Goal: Transaction & Acquisition: Purchase product/service

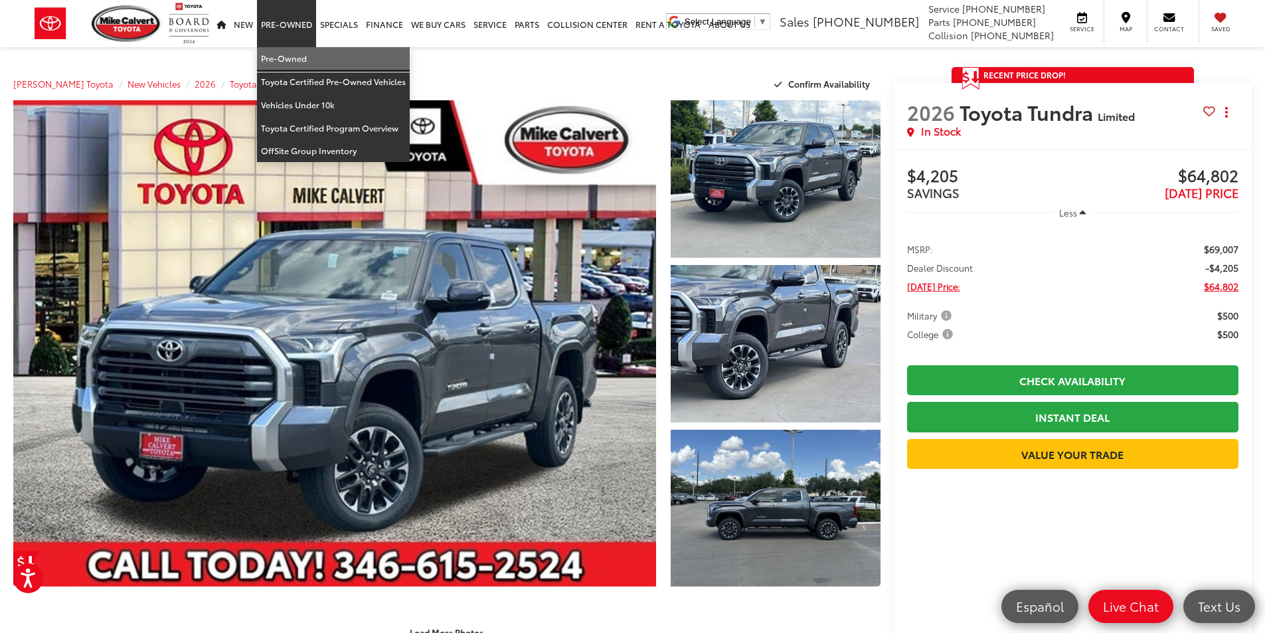
drag, startPoint x: 296, startPoint y: 47, endPoint x: 277, endPoint y: 58, distance: 21.4
click at [296, 47] on link "Pre-Owned" at bounding box center [333, 58] width 153 height 23
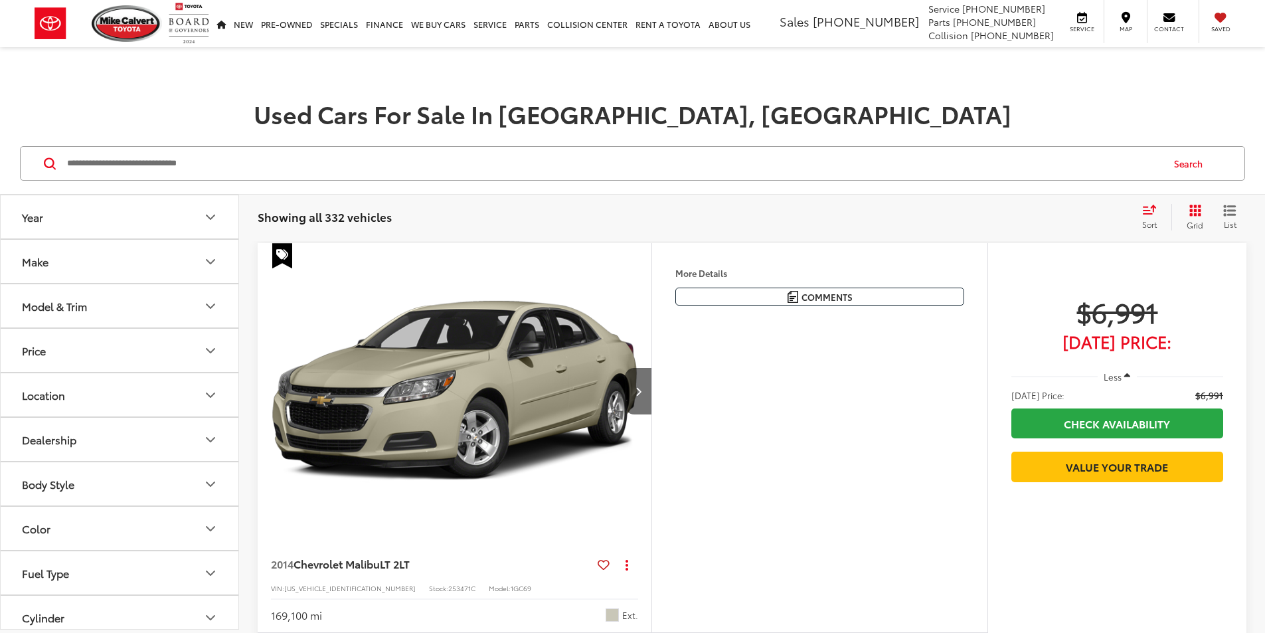
click at [1146, 216] on div "Sort" at bounding box center [1154, 217] width 36 height 27
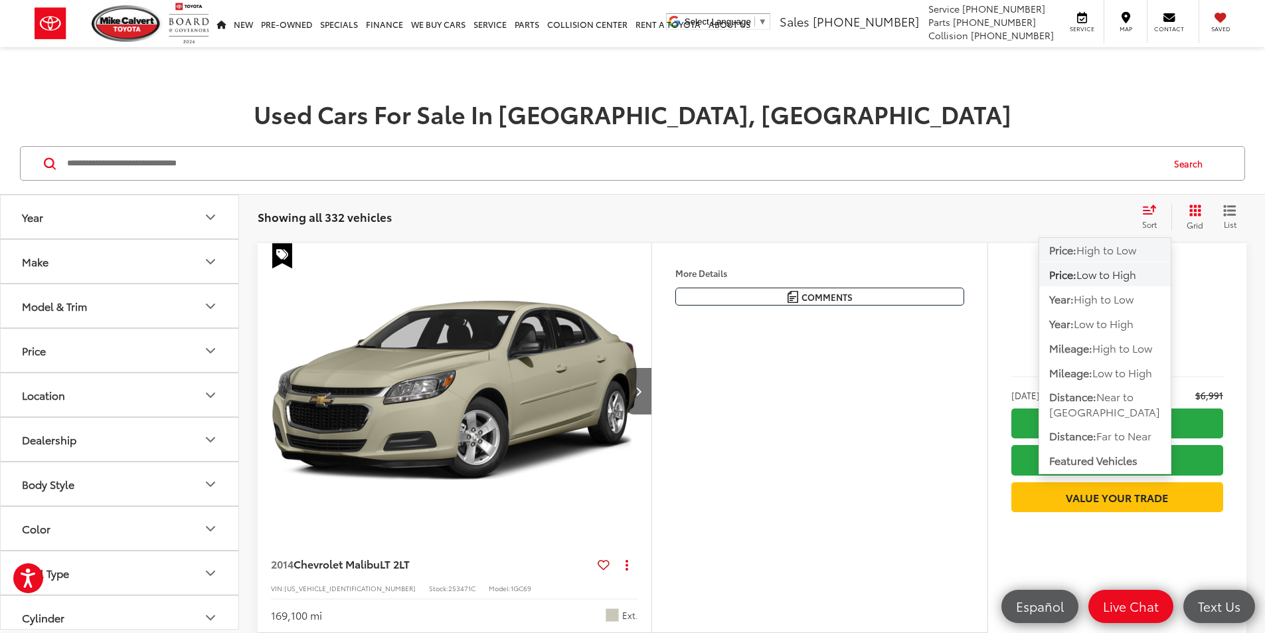
click at [1119, 253] on span "High to Low" at bounding box center [1106, 249] width 60 height 15
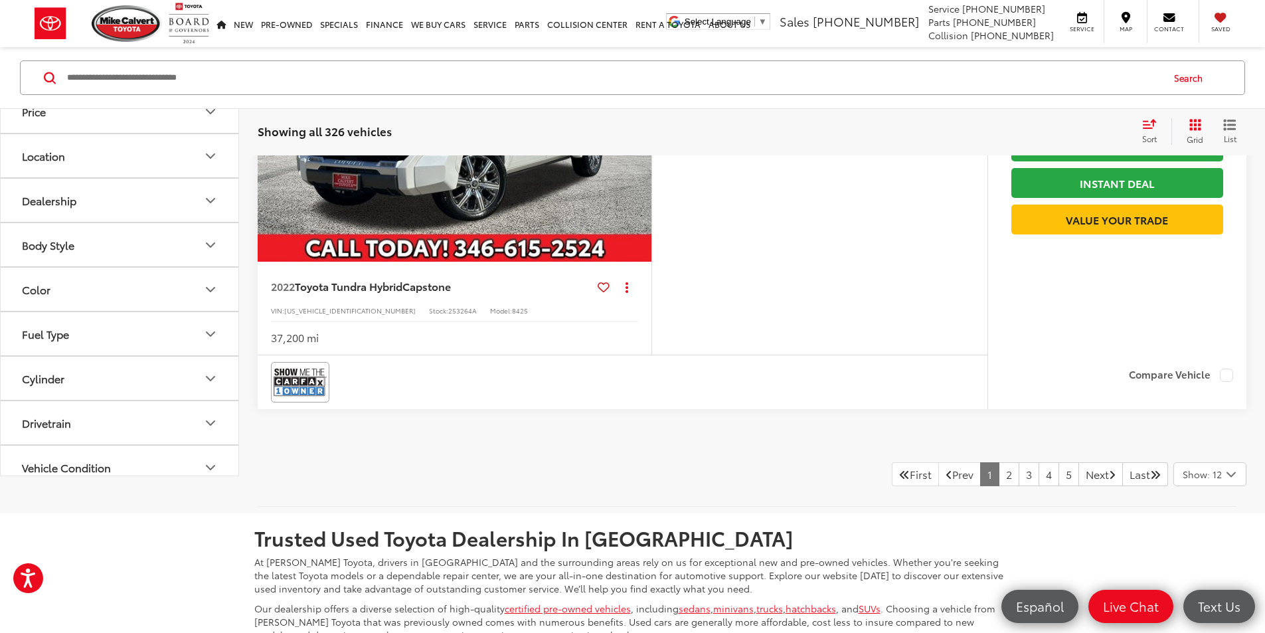
scroll to position [5578, 0]
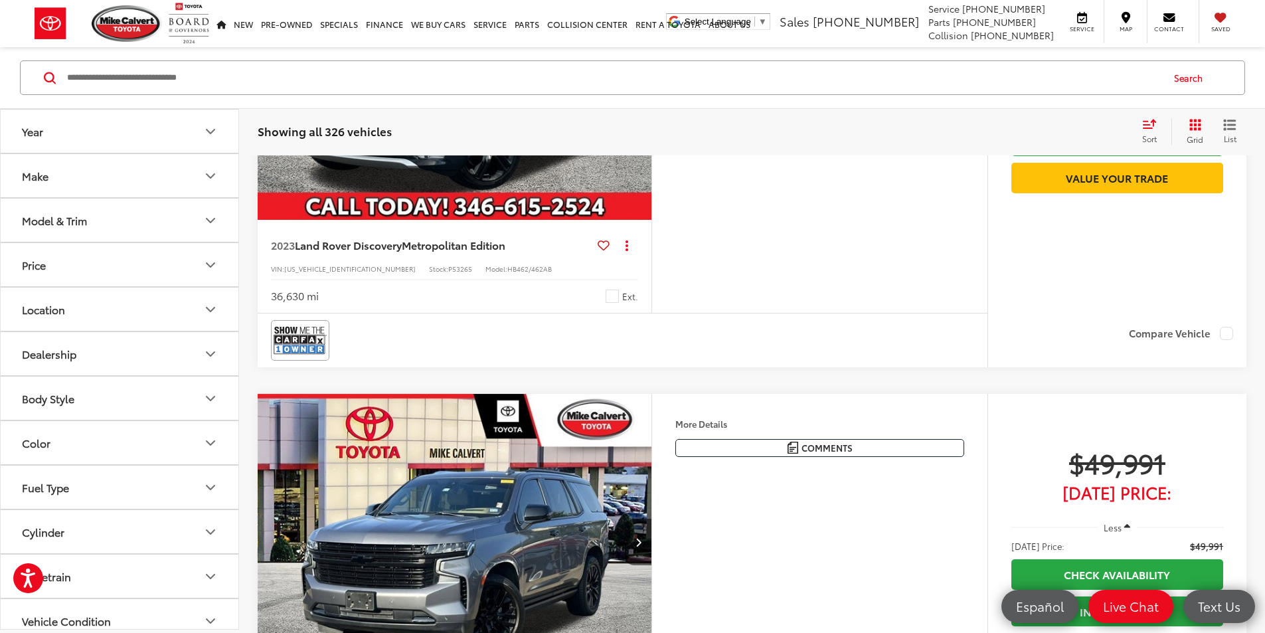
scroll to position [1246, 0]
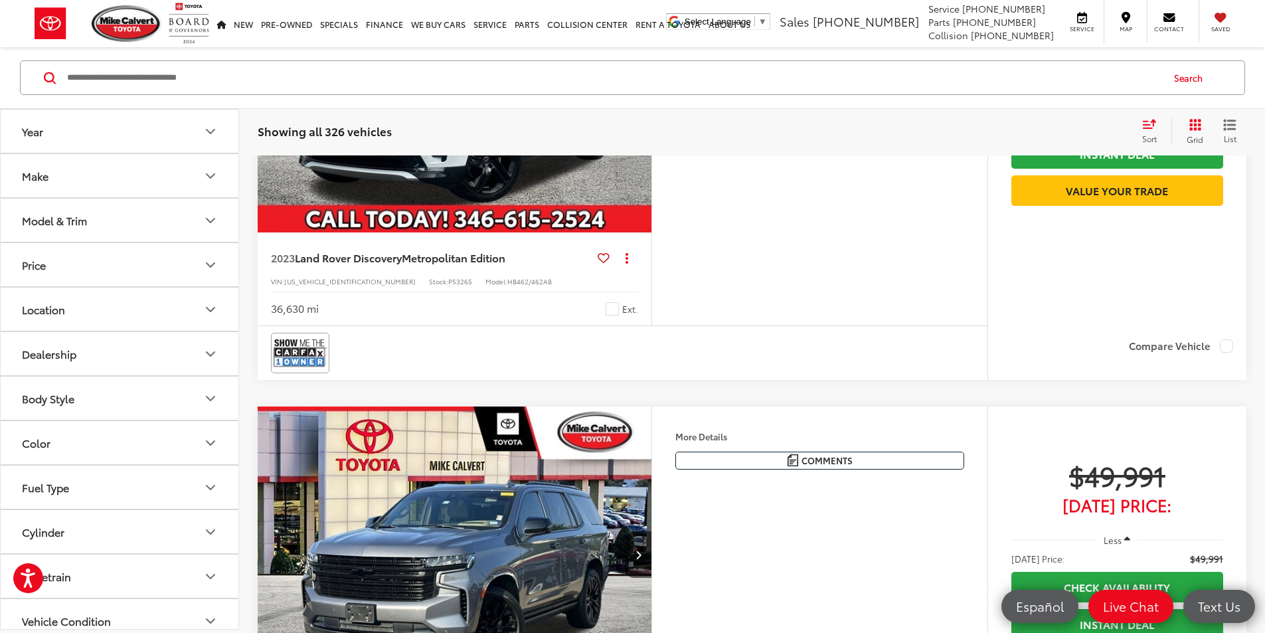
click at [651, 108] on button "Next image" at bounding box center [638, 85] width 27 height 46
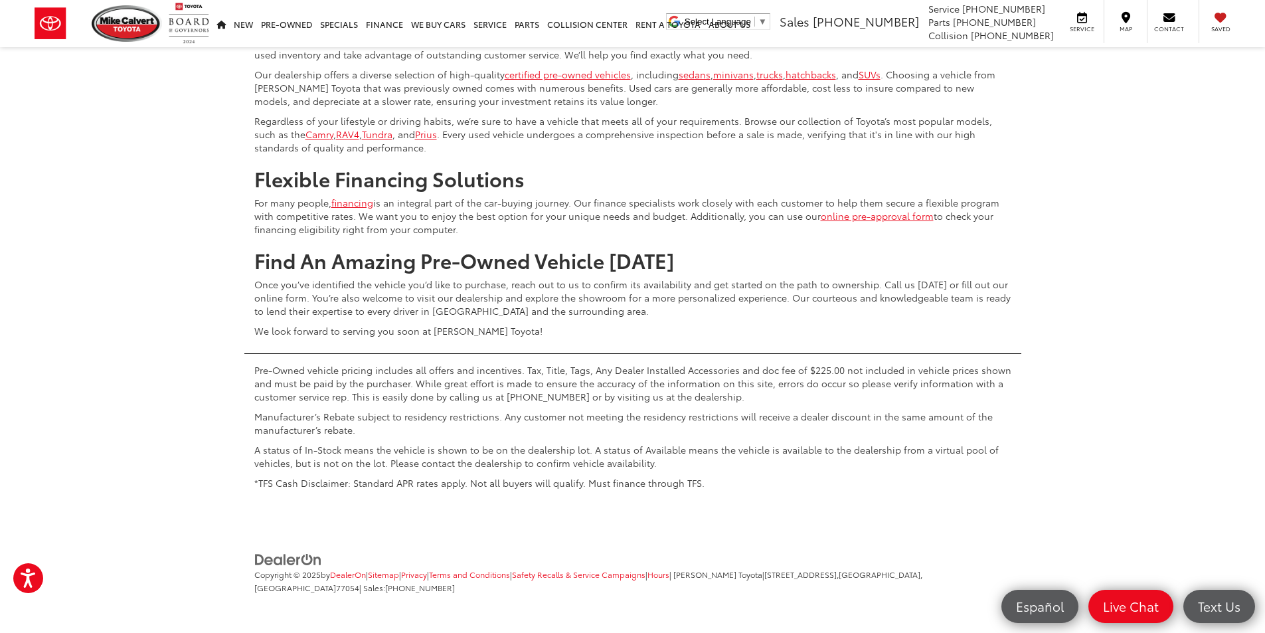
scroll to position [6626, 0]
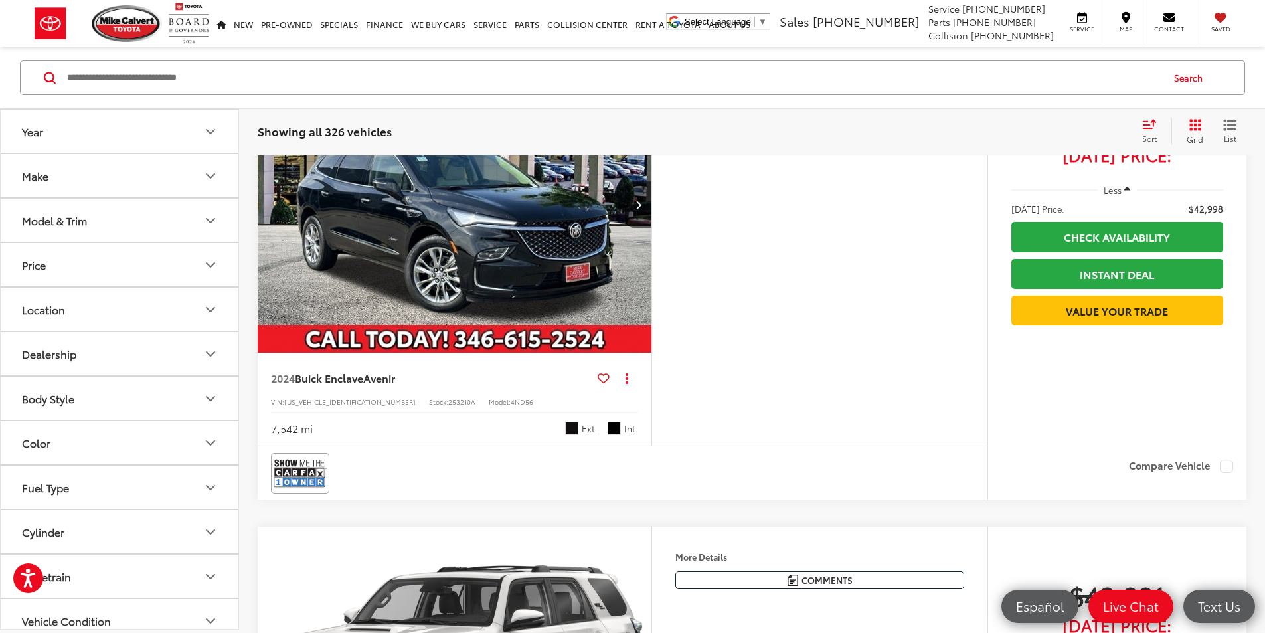
scroll to position [3453, 0]
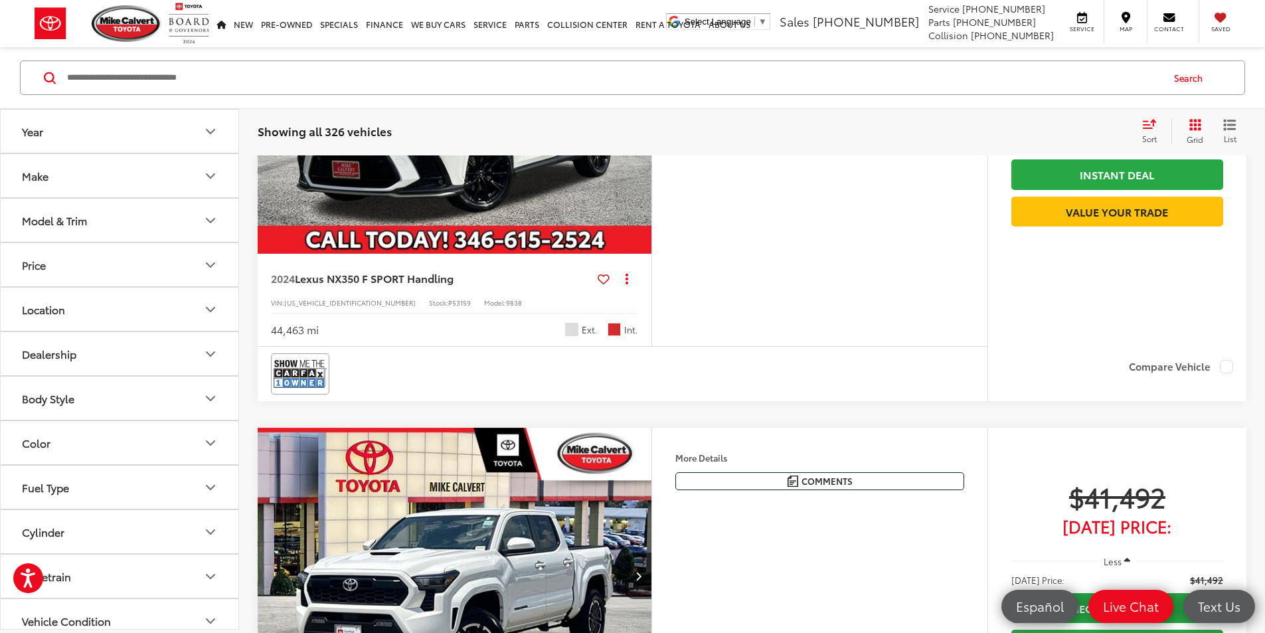
scroll to position [669, 0]
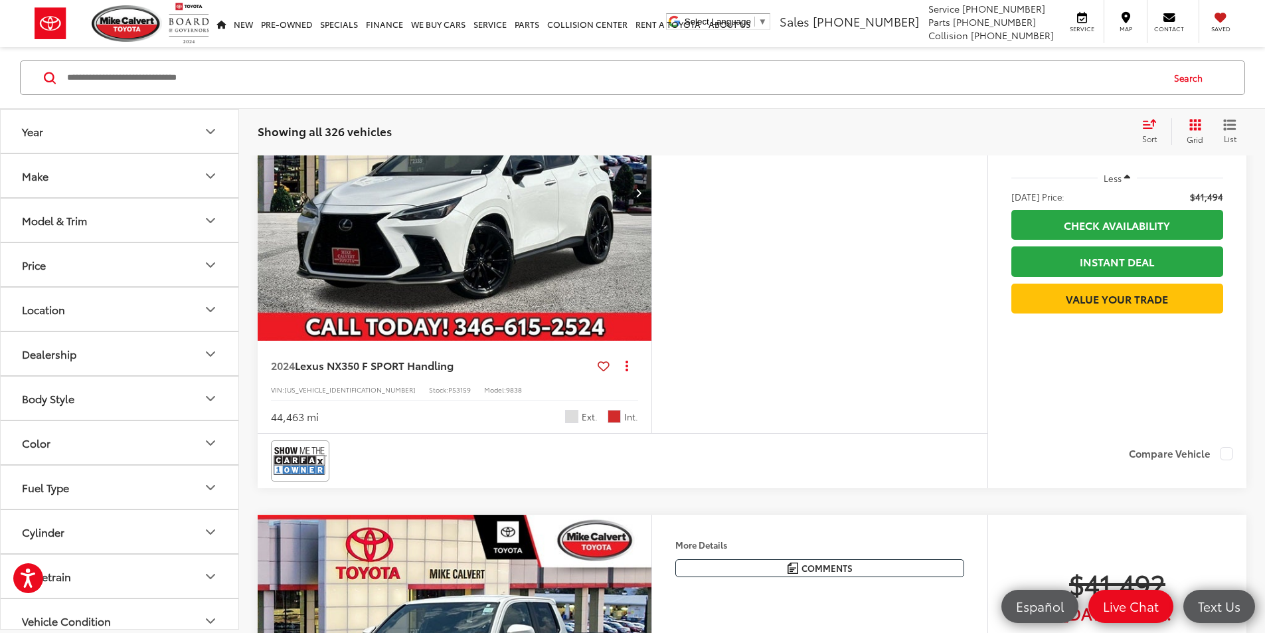
click at [642, 197] on icon "Next image" at bounding box center [639, 192] width 6 height 9
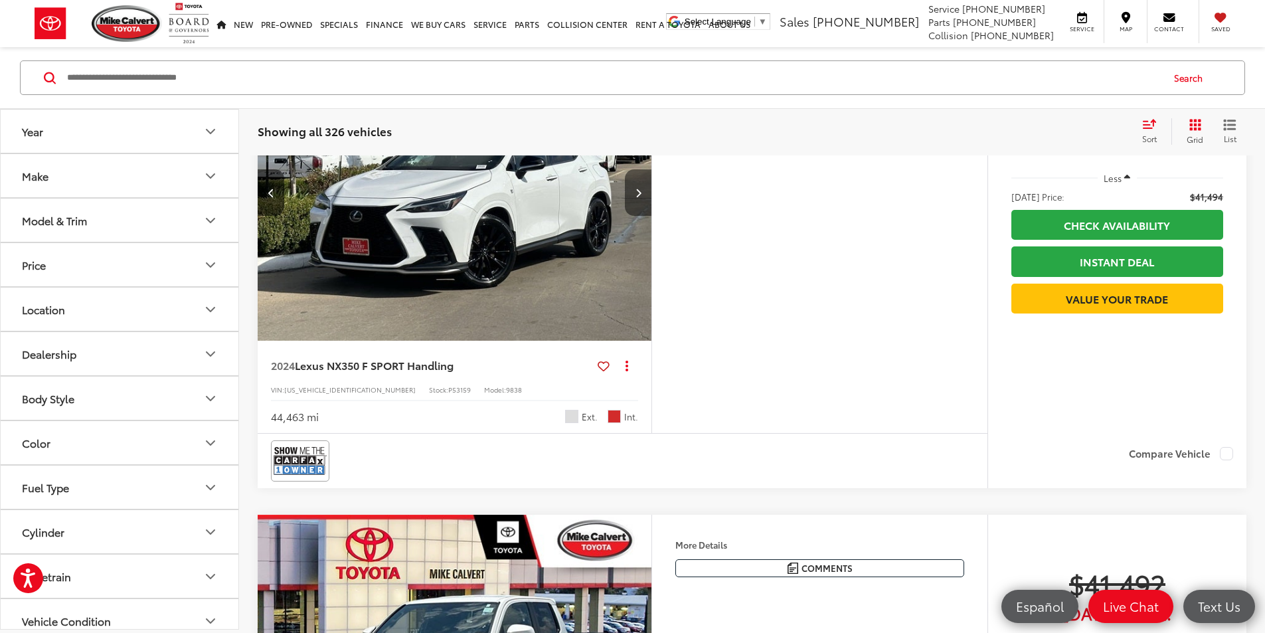
click at [642, 197] on icon "Next image" at bounding box center [639, 192] width 6 height 9
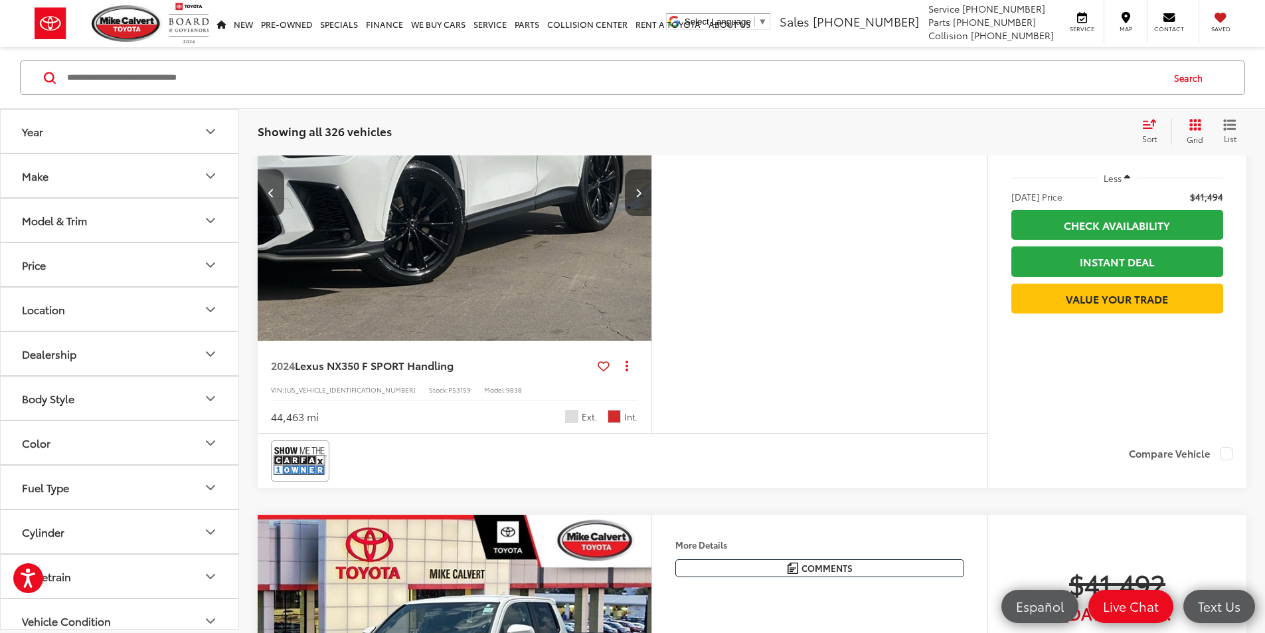
click at [642, 197] on icon "Next image" at bounding box center [639, 192] width 6 height 9
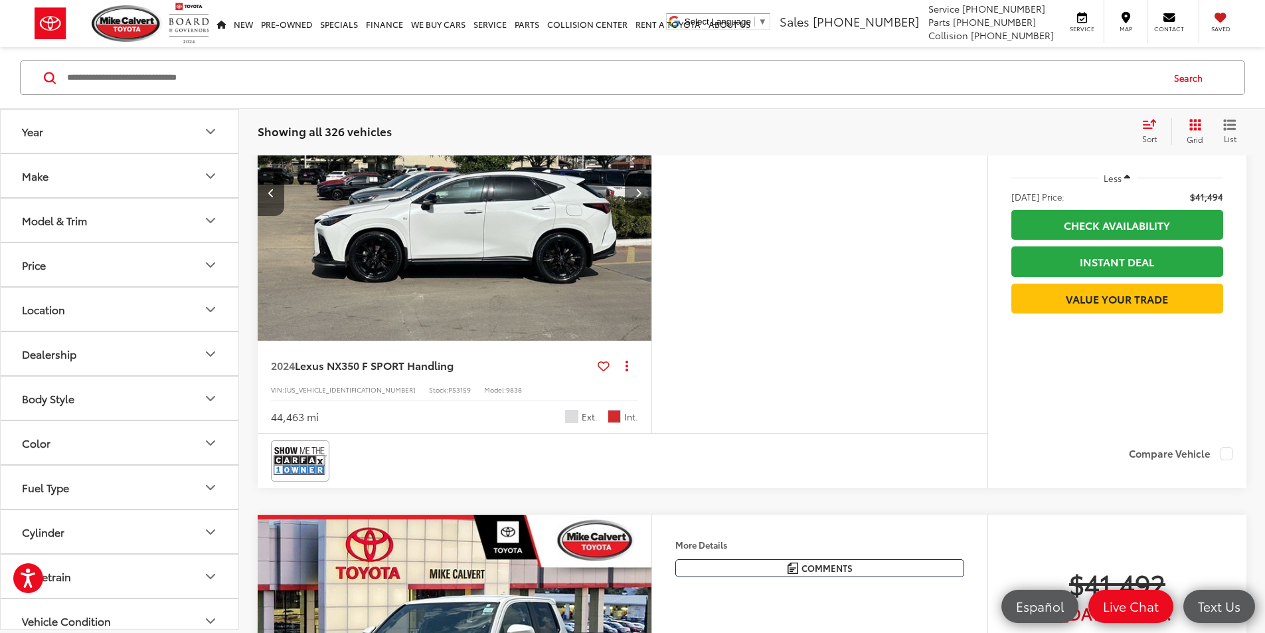
click at [642, 197] on icon "Next image" at bounding box center [639, 192] width 6 height 9
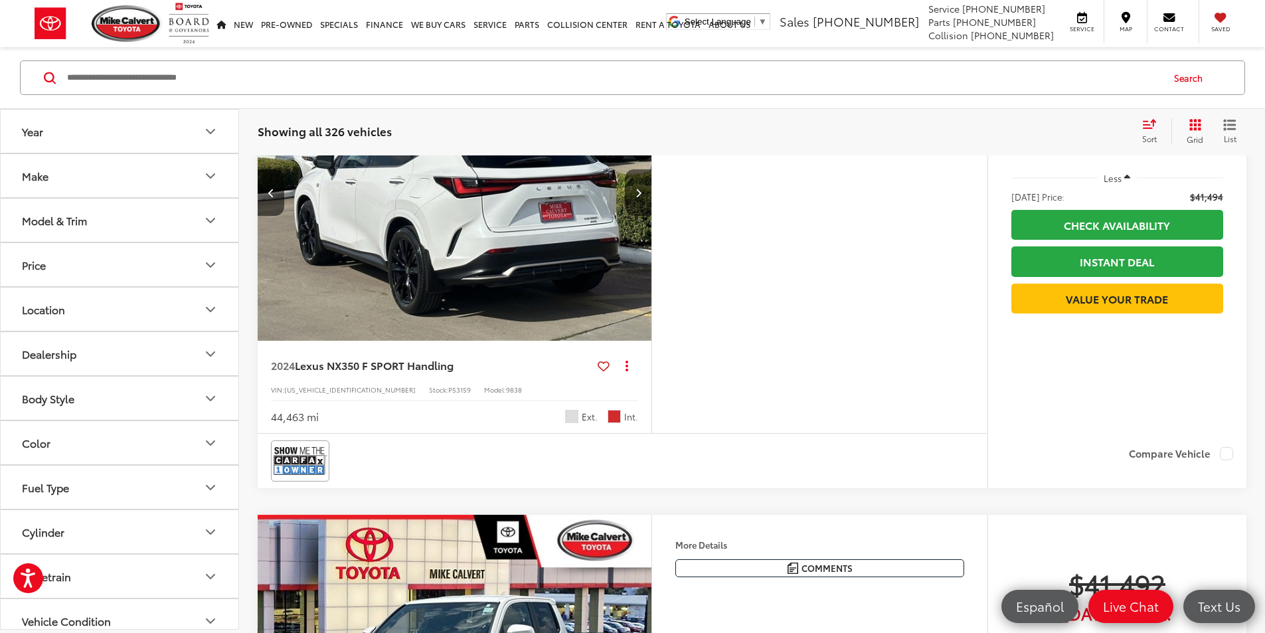
scroll to position [0, 2014]
click at [651, 216] on button "Next image" at bounding box center [638, 192] width 27 height 46
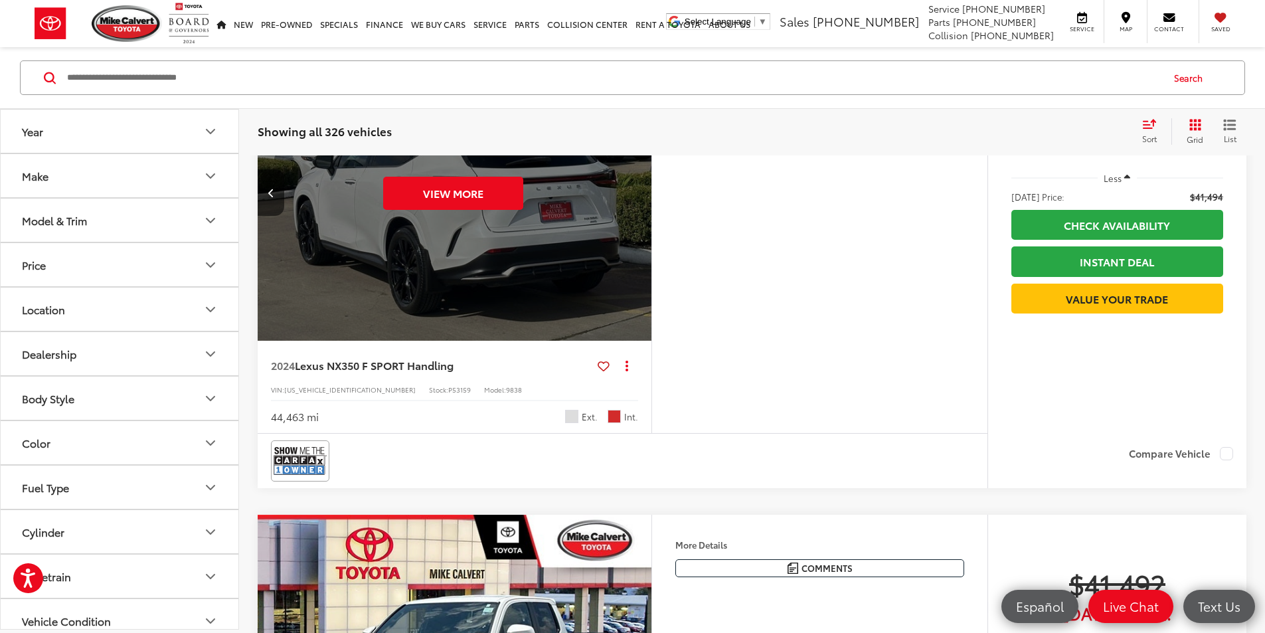
scroll to position [0, 2518]
click at [588, 307] on div "View More" at bounding box center [453, 192] width 396 height 297
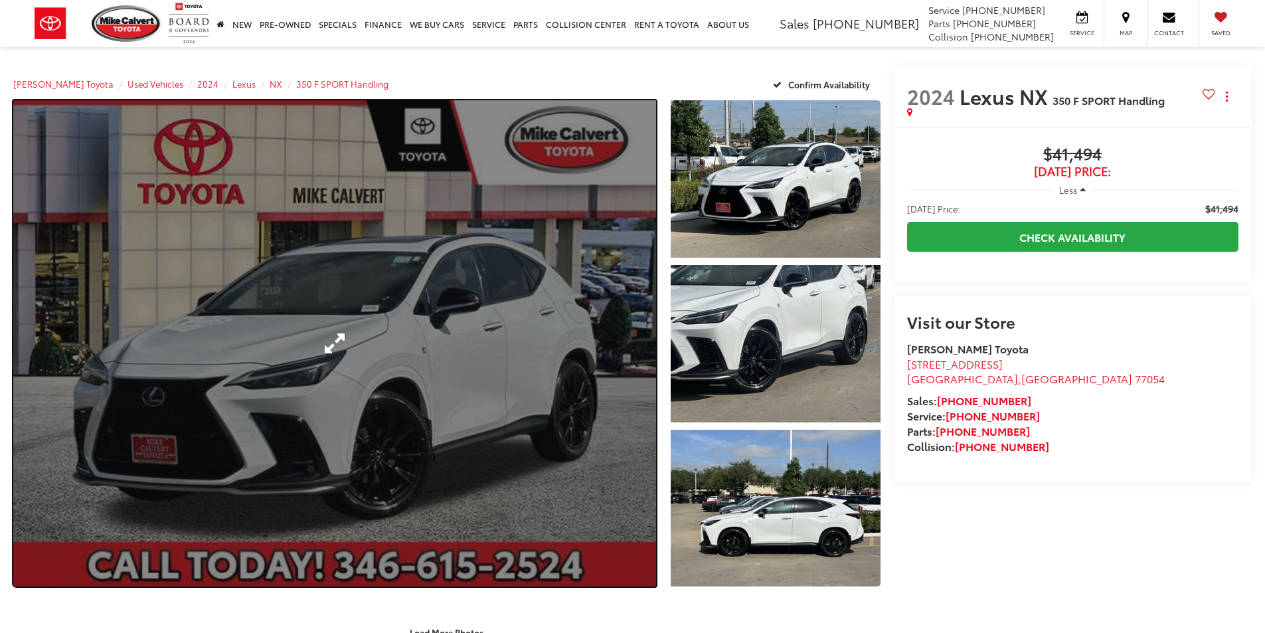
click at [439, 421] on link "Expand Photo 0" at bounding box center [334, 343] width 643 height 486
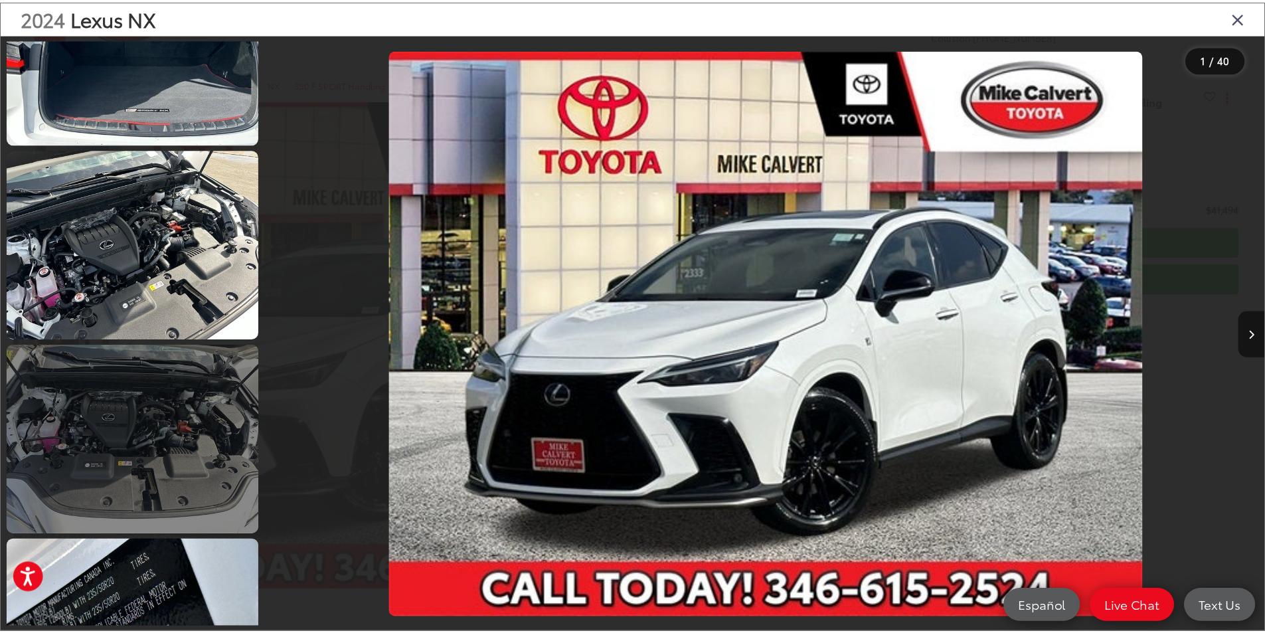
scroll to position [5047, 0]
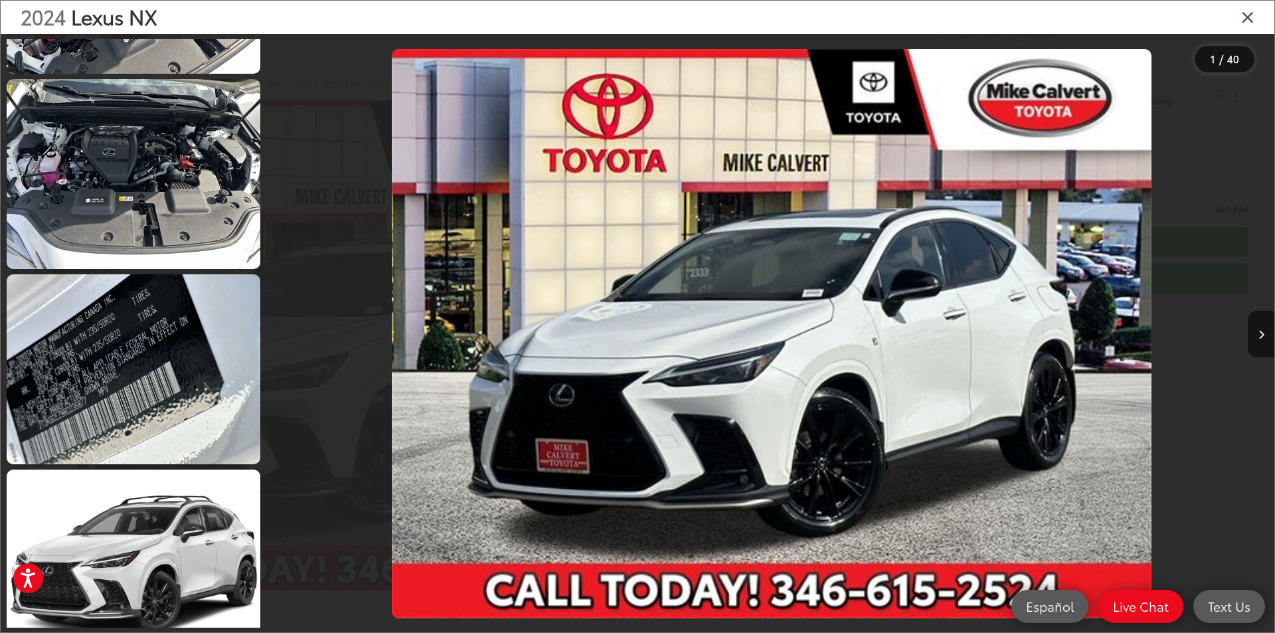
click at [1230, 16] on div "2024 Lexus NX" at bounding box center [638, 17] width 1274 height 33
click at [1249, 15] on icon "Close gallery" at bounding box center [1247, 16] width 13 height 17
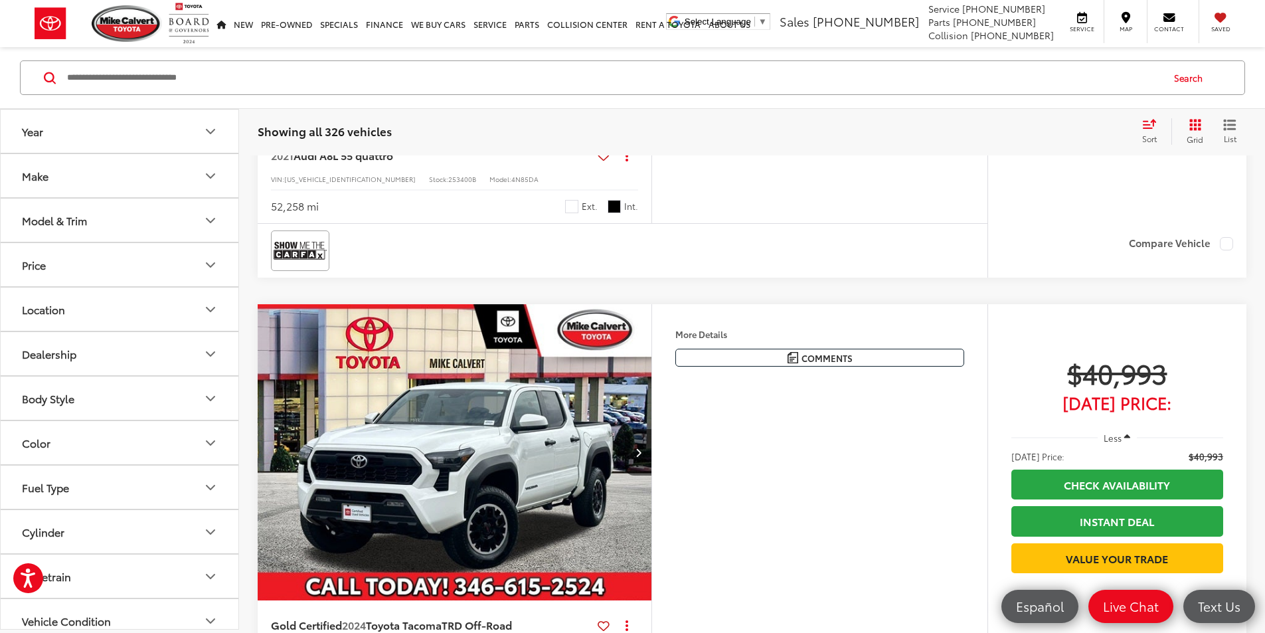
scroll to position [1613, 0]
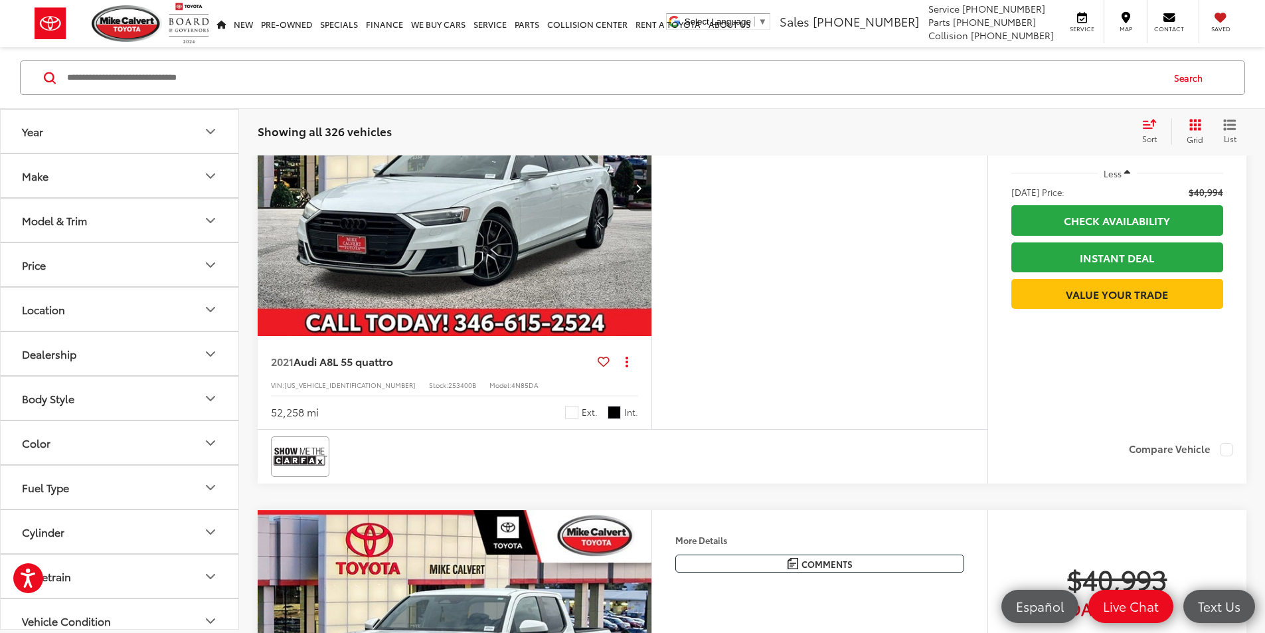
click at [651, 211] on button "Next image" at bounding box center [638, 188] width 27 height 46
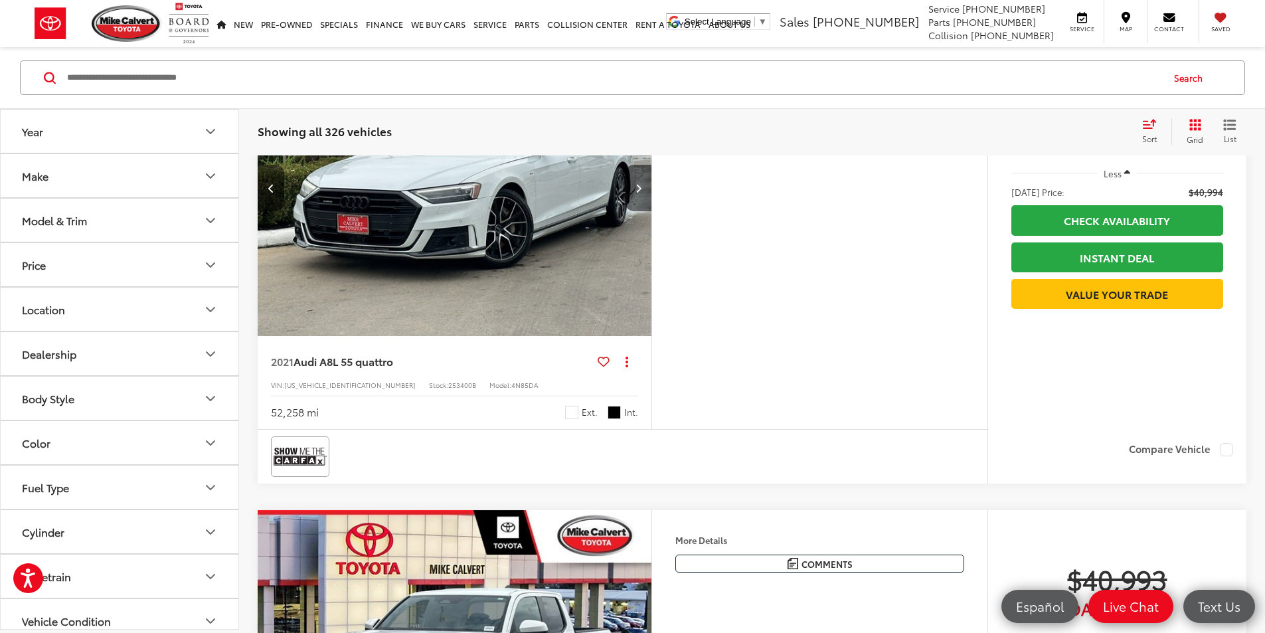
click at [651, 211] on button "Next image" at bounding box center [638, 188] width 27 height 46
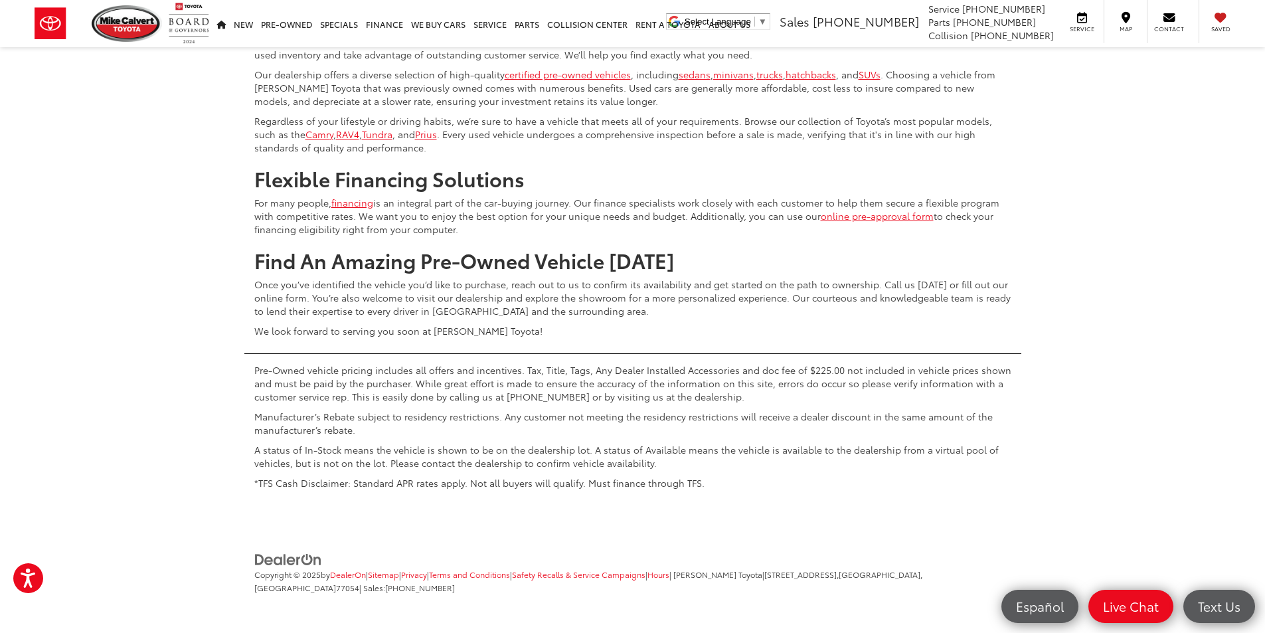
scroll to position [6461, 0]
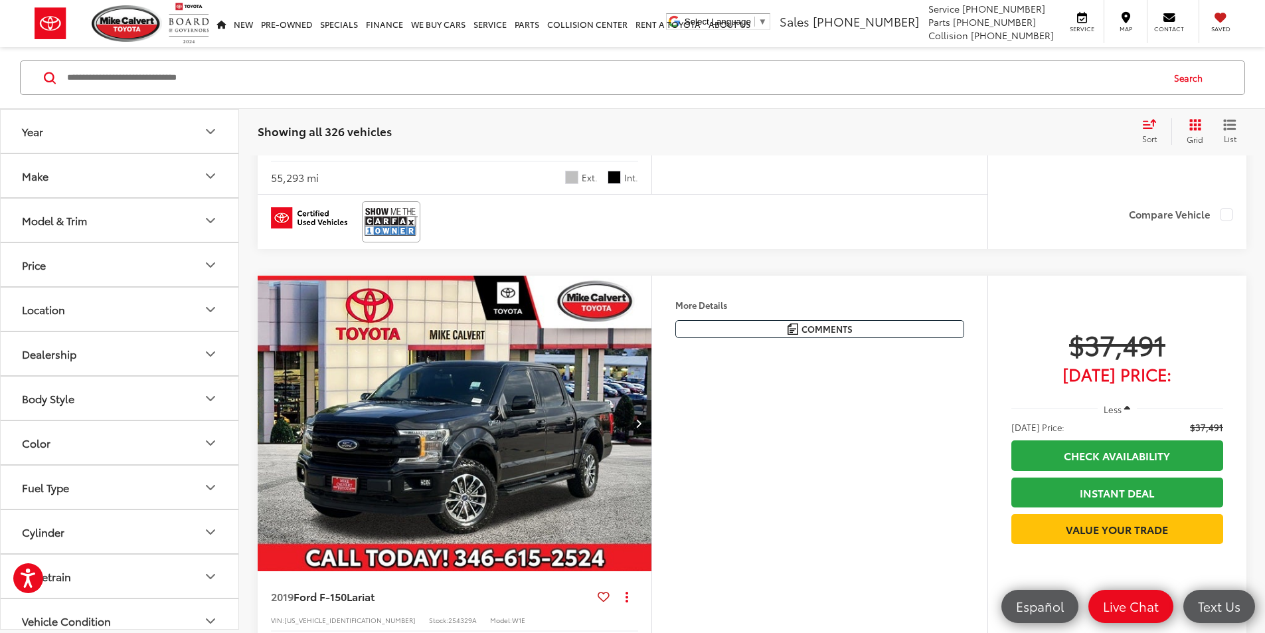
scroll to position [4535, 0]
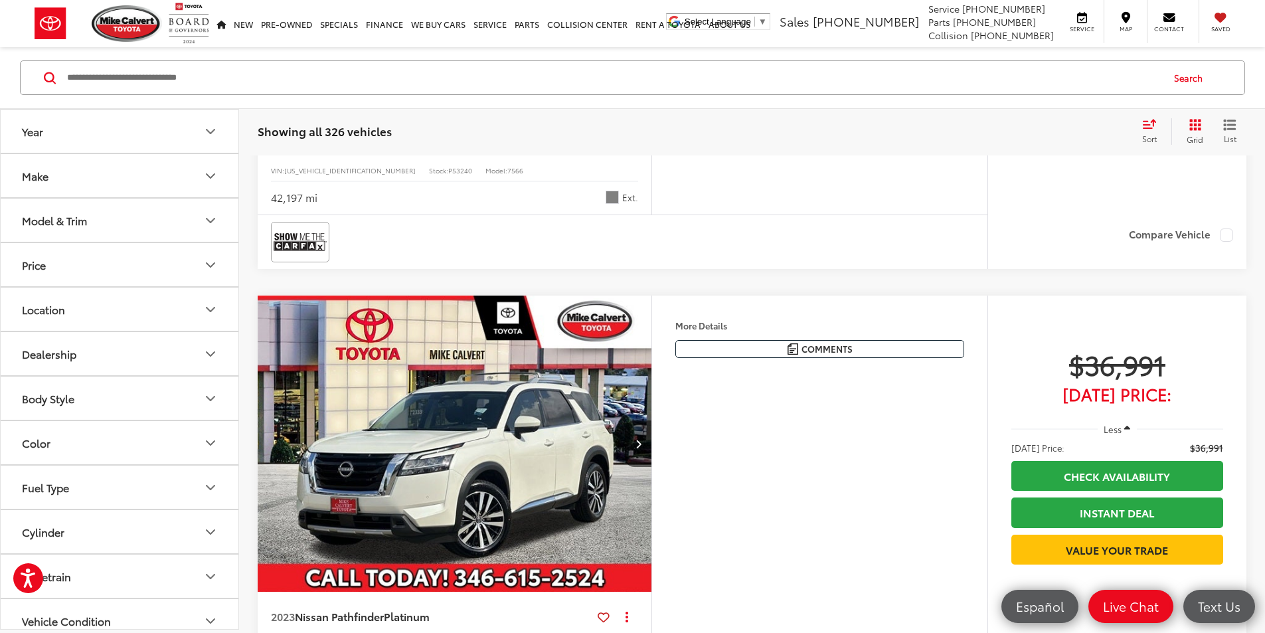
scroll to position [883, 0]
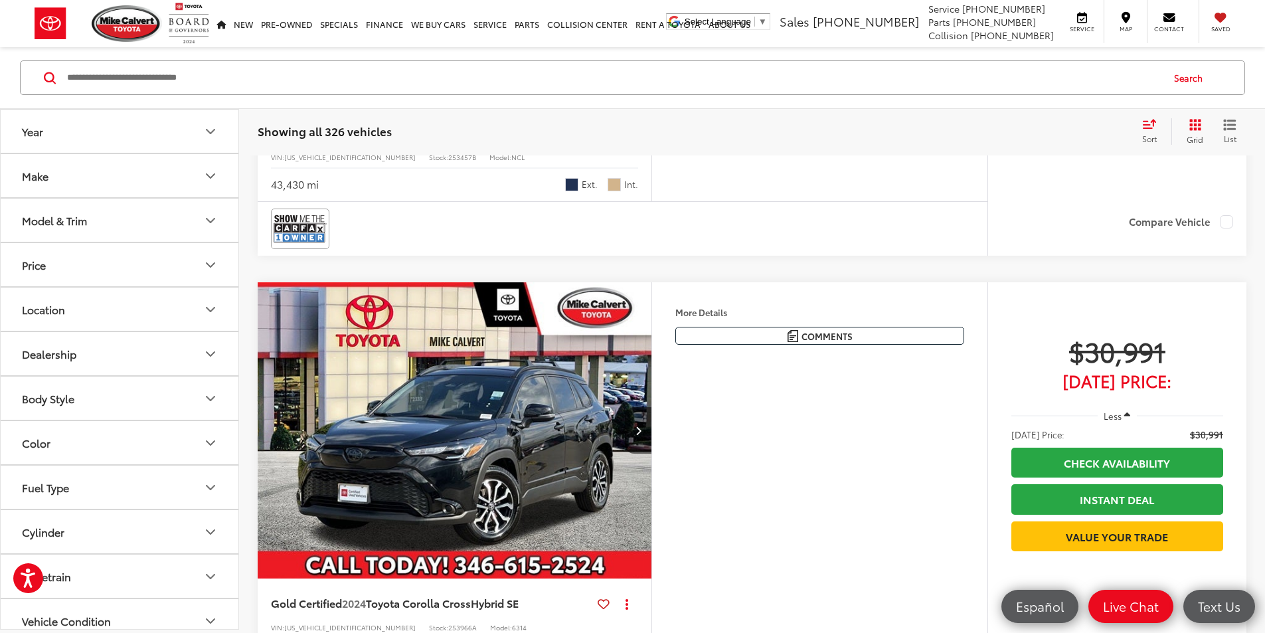
scroll to position [4534, 0]
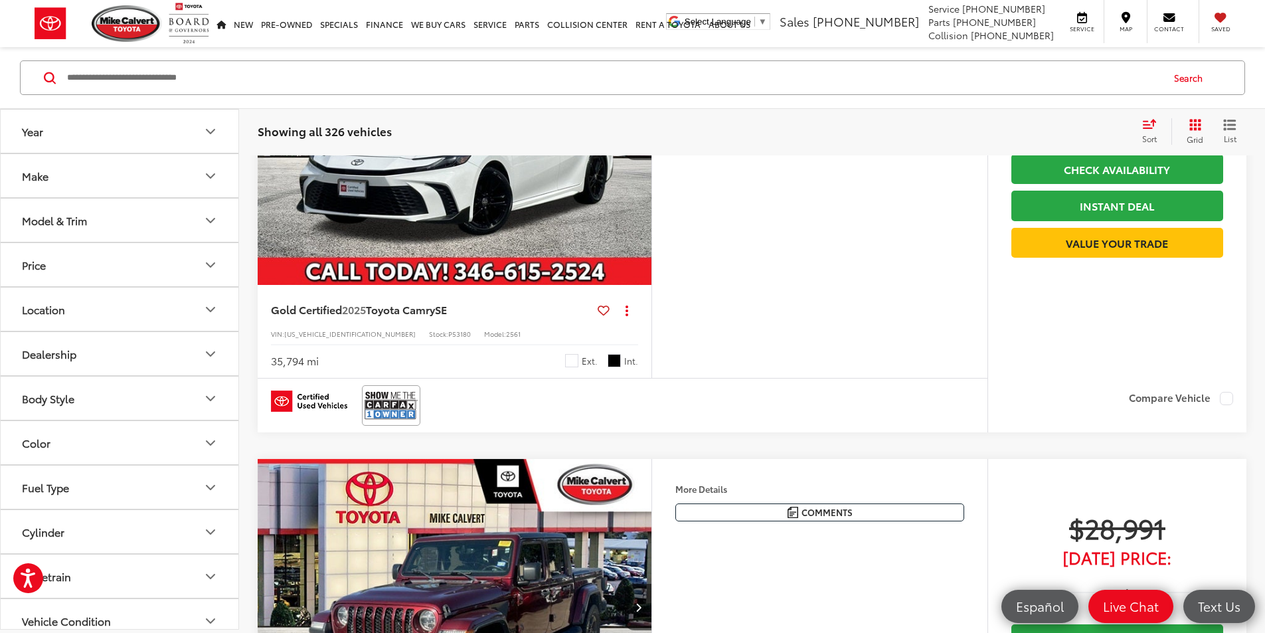
scroll to position [133, 0]
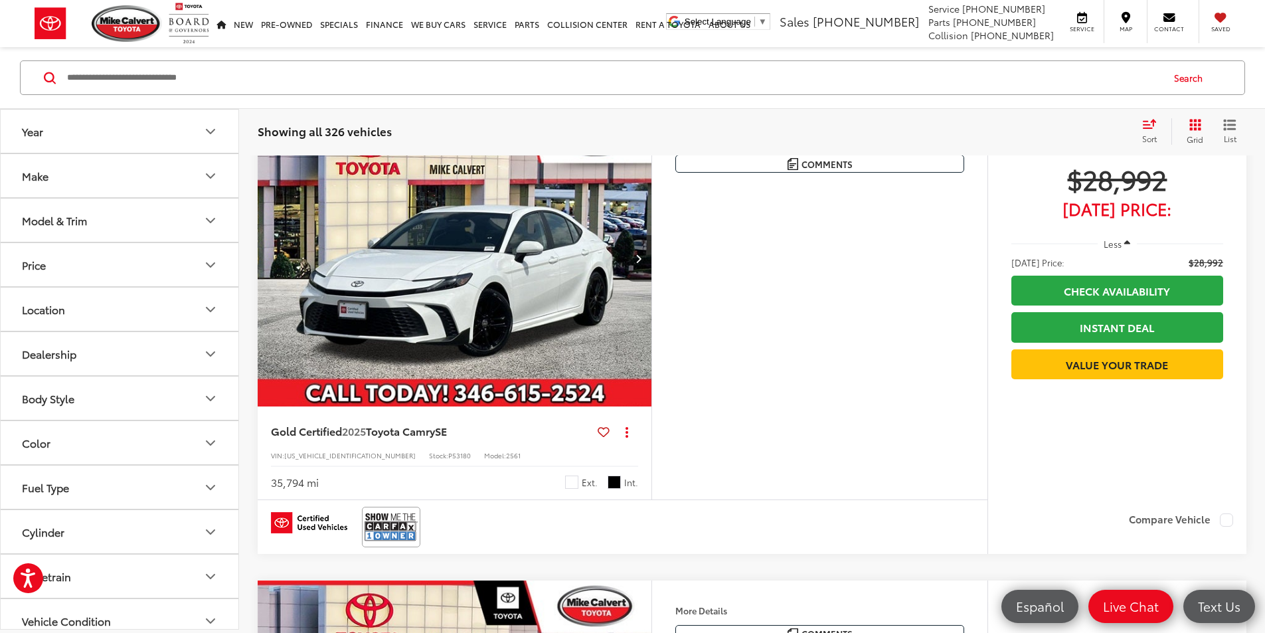
click at [651, 282] on button "Next image" at bounding box center [638, 258] width 27 height 46
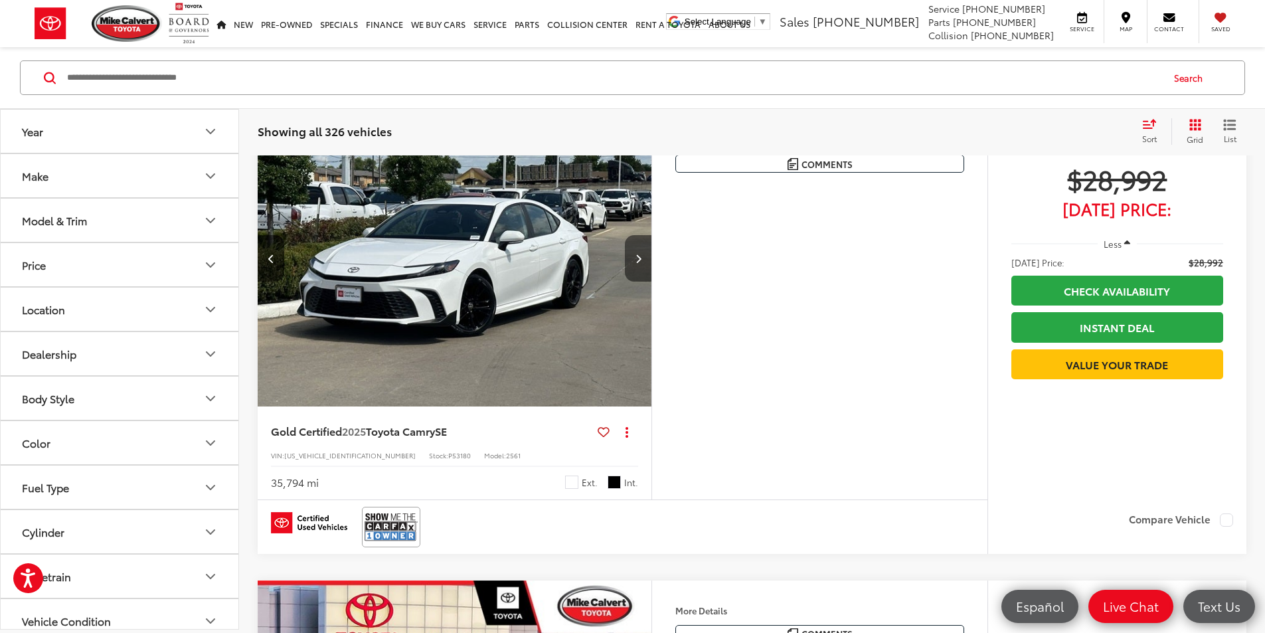
click at [651, 282] on button "Next image" at bounding box center [638, 258] width 27 height 46
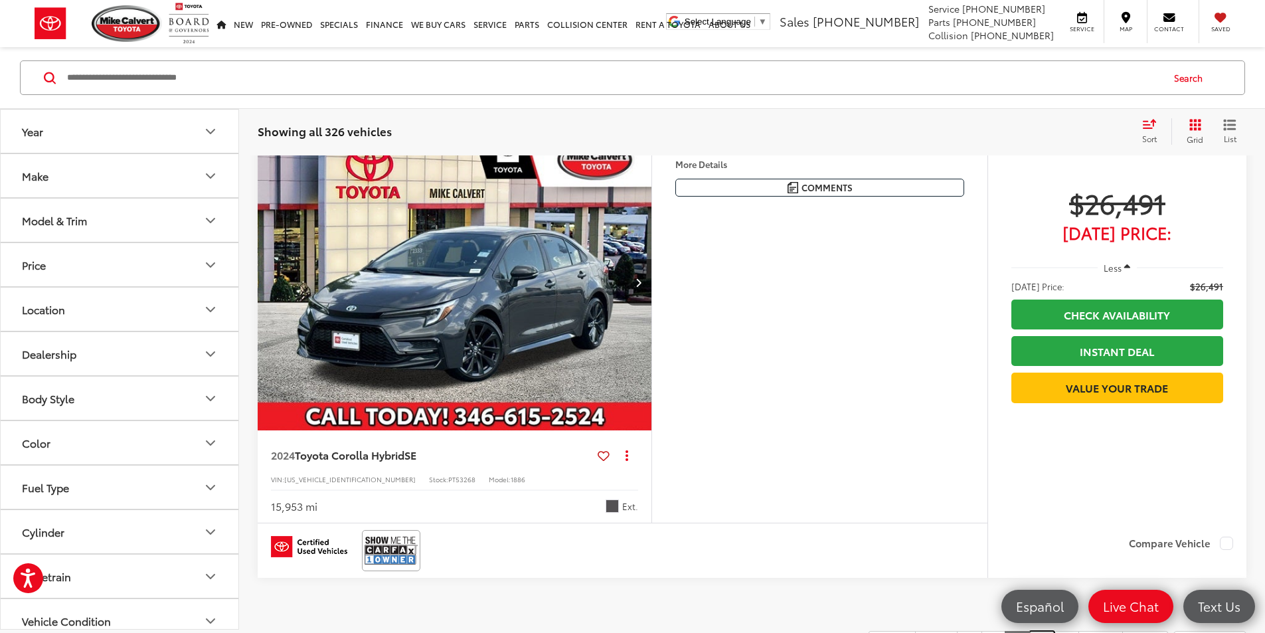
scroll to position [2609, 0]
